Goal: Information Seeking & Learning: Learn about a topic

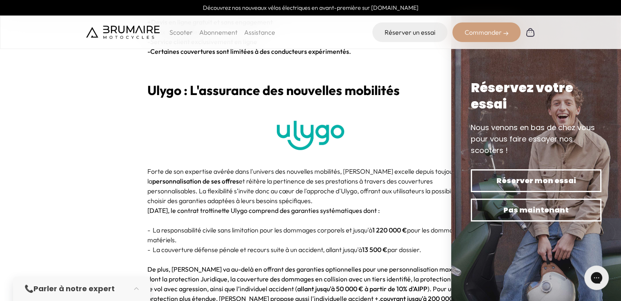
scroll to position [1617, 0]
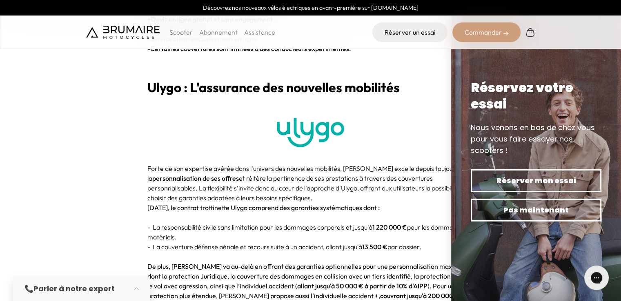
drag, startPoint x: 273, startPoint y: 111, endPoint x: 438, endPoint y: 172, distance: 176.7
click at [438, 172] on div "(Cet article a été mis à jour pour l'année 2025) Pratique, rapide et à mobilité…" at bounding box center [310, 151] width 327 height 2792
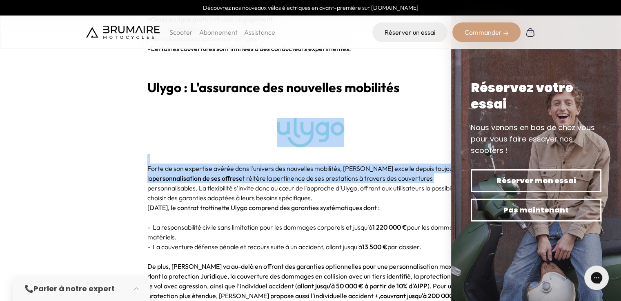
click at [416, 131] on p at bounding box center [310, 132] width 327 height 29
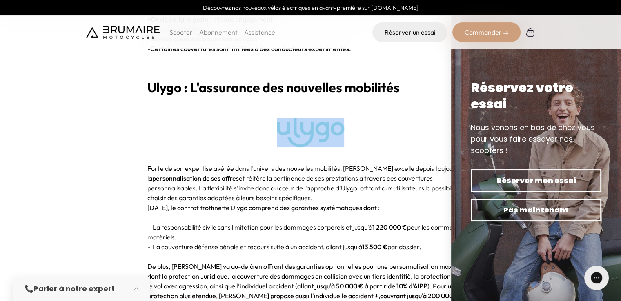
click at [416, 131] on p at bounding box center [310, 132] width 327 height 29
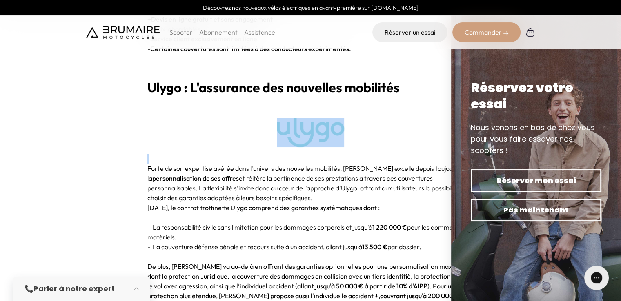
click at [416, 131] on p at bounding box center [310, 132] width 327 height 29
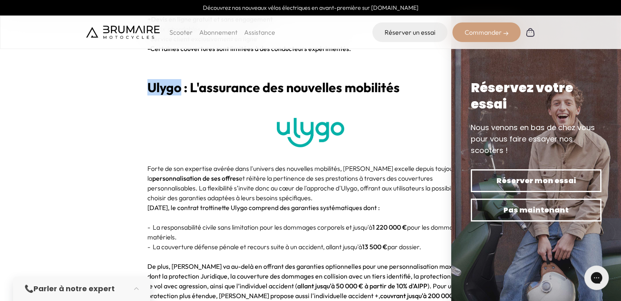
drag, startPoint x: 180, startPoint y: 79, endPoint x: 151, endPoint y: 80, distance: 29.4
click at [151, 80] on b "Ulygo : L'assurance des nouvelles mobilités" at bounding box center [273, 87] width 252 height 16
copy b "Ulygo"
